Goal: Task Accomplishment & Management: Use online tool/utility

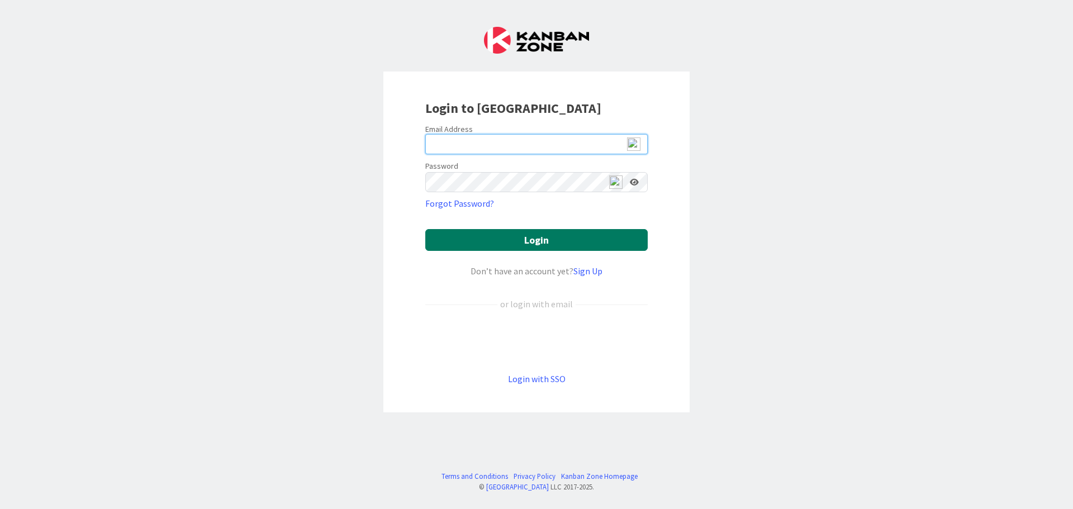
type input "[PERSON_NAME][EMAIL_ADDRESS][PERSON_NAME][DOMAIN_NAME]"
click at [287, 168] on button "Login" at bounding box center [536, 240] width 222 height 22
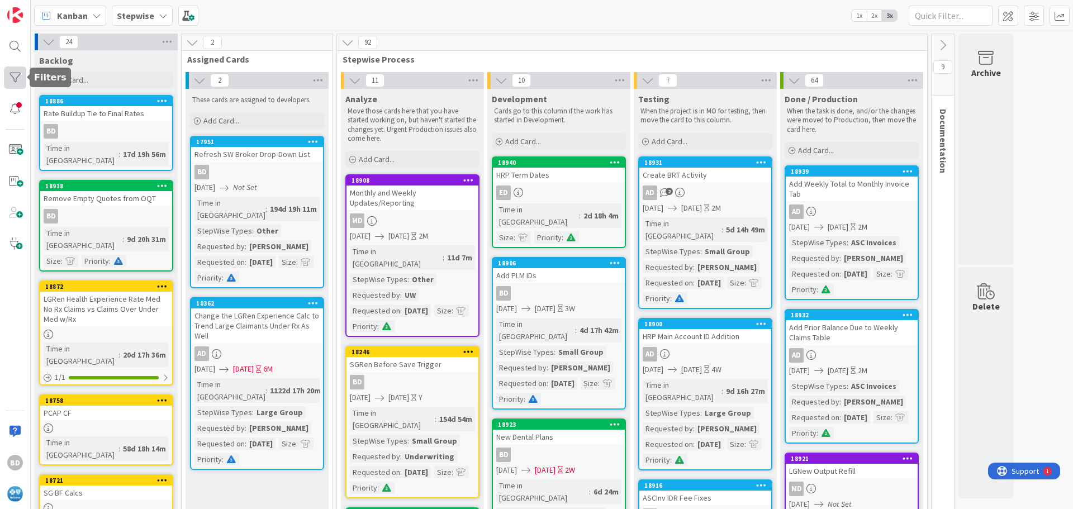
click at [14, 84] on div at bounding box center [15, 77] width 22 height 22
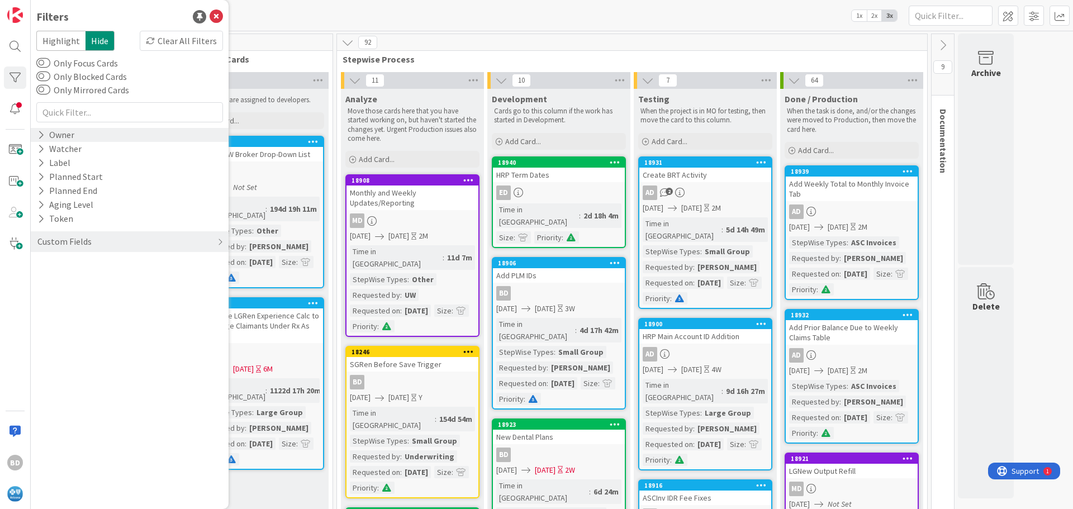
click at [43, 136] on icon at bounding box center [40, 134] width 7 height 9
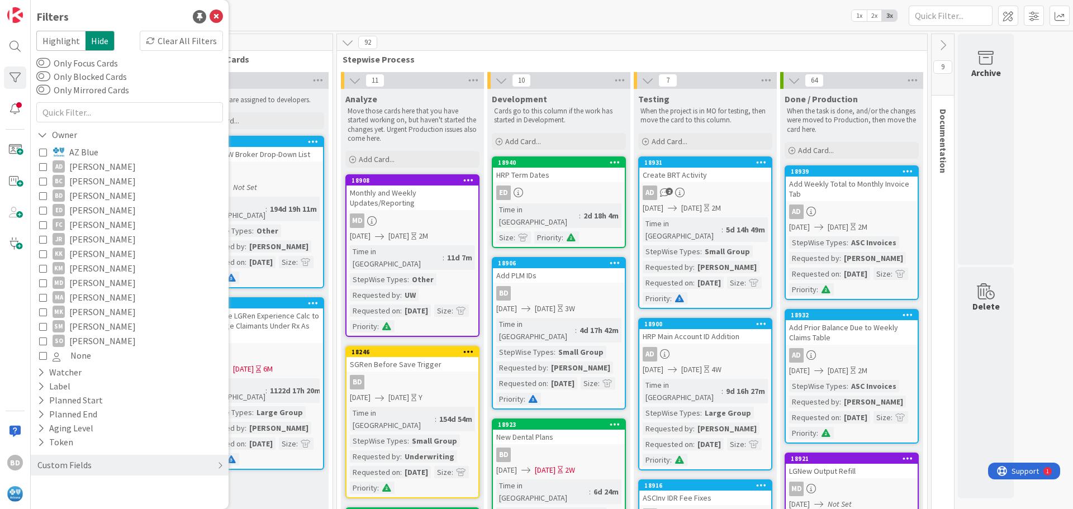
click at [42, 168] on icon at bounding box center [43, 196] width 8 height 8
